Goal: Use online tool/utility: Utilize a website feature to perform a specific function

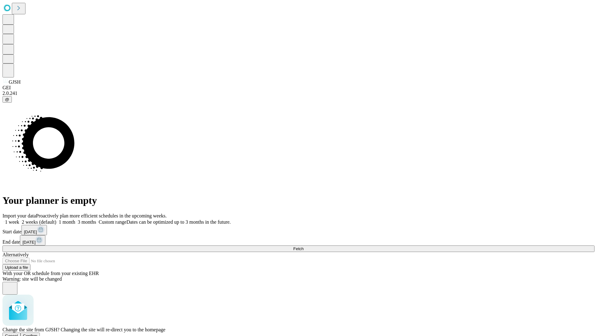
click at [38, 333] on span "Confirm" at bounding box center [30, 335] width 15 height 5
click at [19, 219] on label "1 week" at bounding box center [10, 221] width 17 height 5
click at [304, 246] on span "Fetch" at bounding box center [298, 248] width 10 height 5
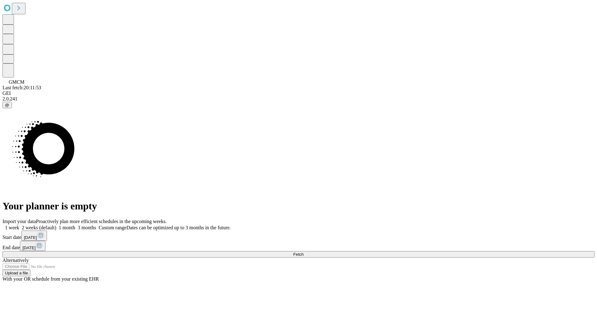
click at [19, 225] on label "1 week" at bounding box center [10, 227] width 17 height 5
click at [304, 252] on span "Fetch" at bounding box center [298, 254] width 10 height 5
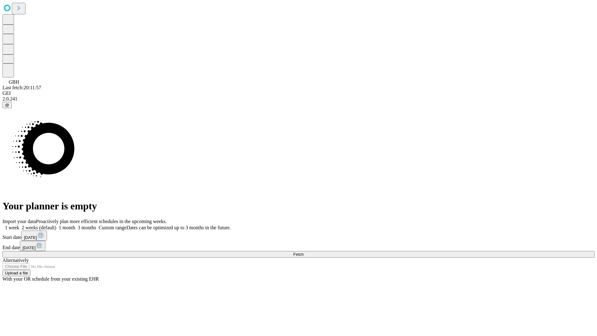
click at [304, 252] on span "Fetch" at bounding box center [298, 254] width 10 height 5
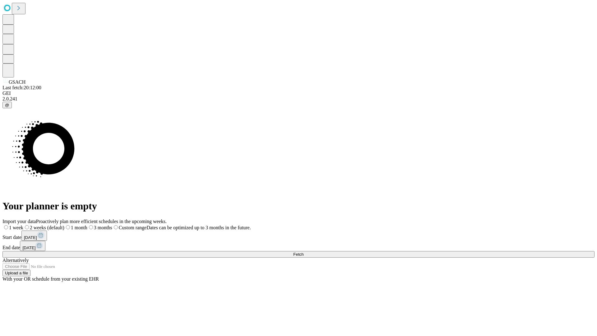
click at [23, 225] on label "1 week" at bounding box center [12, 227] width 21 height 5
click at [304, 252] on span "Fetch" at bounding box center [298, 254] width 10 height 5
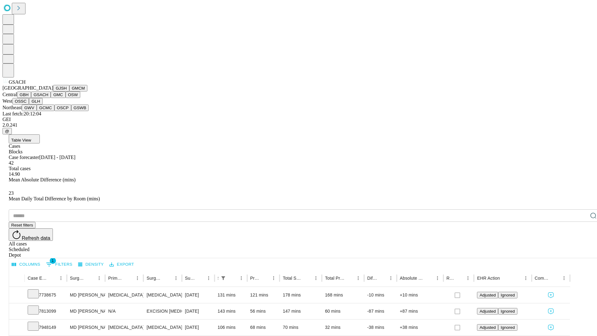
click at [51, 98] on button "GMC" at bounding box center [58, 94] width 15 height 7
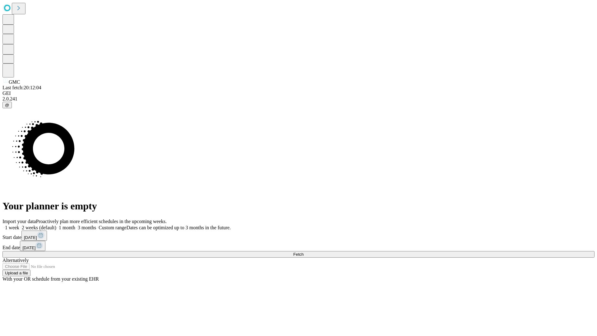
click at [19, 225] on label "1 week" at bounding box center [10, 227] width 17 height 5
click at [304, 252] on span "Fetch" at bounding box center [298, 254] width 10 height 5
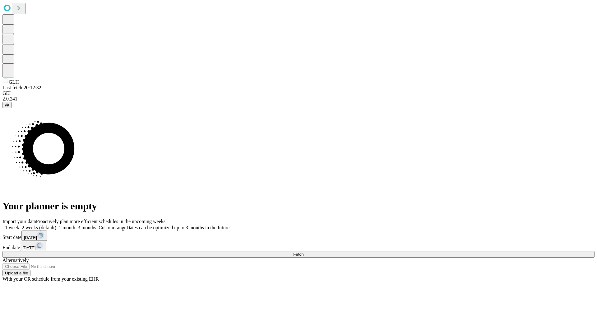
click at [19, 225] on label "1 week" at bounding box center [10, 227] width 17 height 5
click at [304, 252] on span "Fetch" at bounding box center [298, 254] width 10 height 5
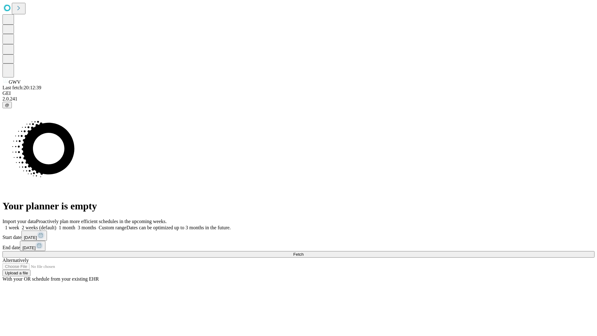
click at [19, 225] on label "1 week" at bounding box center [10, 227] width 17 height 5
click at [304, 252] on span "Fetch" at bounding box center [298, 254] width 10 height 5
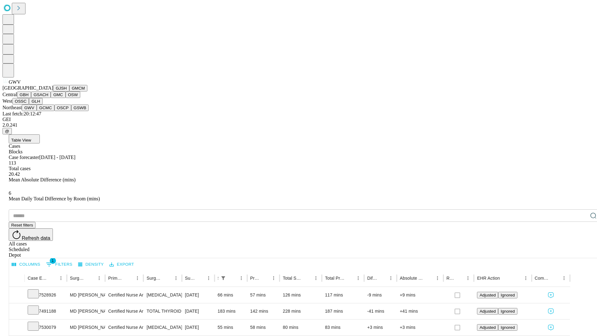
click at [48, 111] on button "GCMC" at bounding box center [46, 108] width 18 height 7
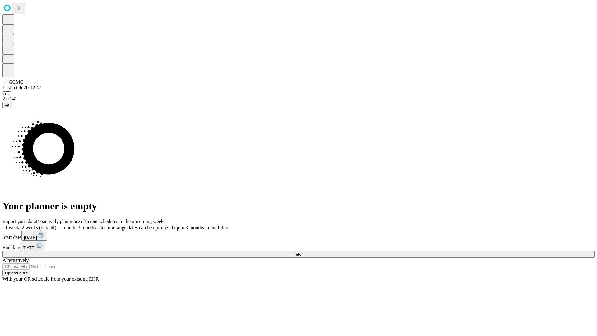
click at [19, 225] on label "1 week" at bounding box center [10, 227] width 17 height 5
click at [304, 252] on span "Fetch" at bounding box center [298, 254] width 10 height 5
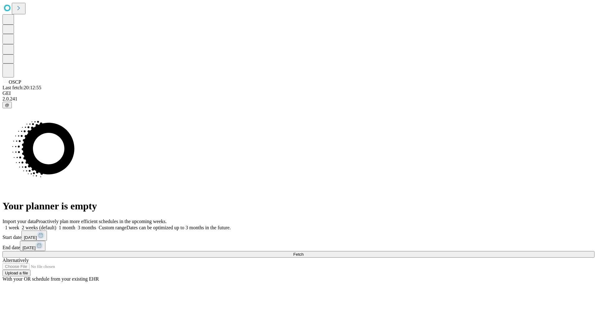
click at [19, 225] on label "1 week" at bounding box center [10, 227] width 17 height 5
click at [304, 252] on span "Fetch" at bounding box center [298, 254] width 10 height 5
